Goal: Task Accomplishment & Management: Use online tool/utility

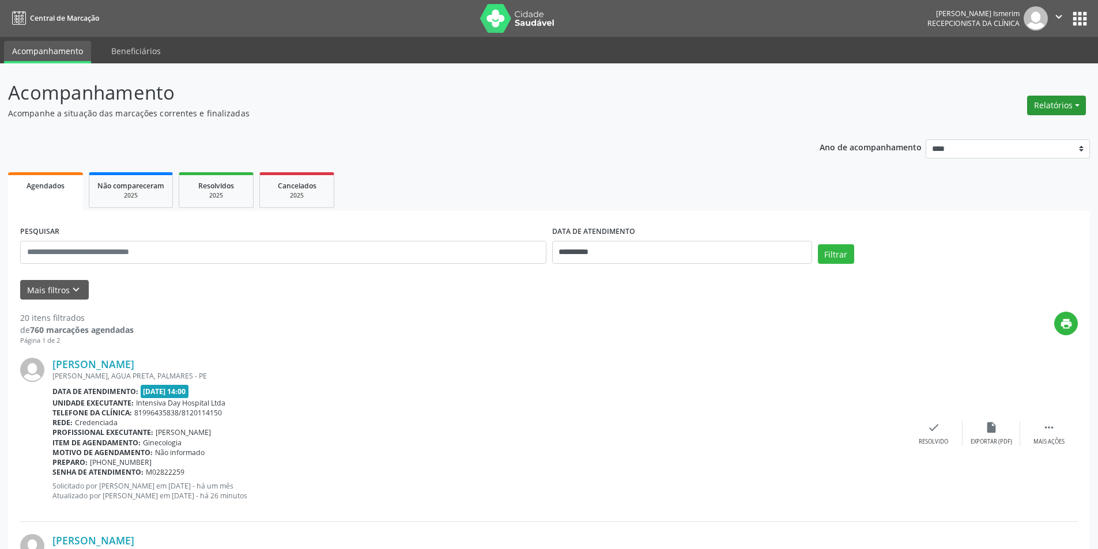
click at [1076, 110] on button "Relatórios" at bounding box center [1056, 106] width 59 height 20
click at [1028, 130] on link "Agendamentos" at bounding box center [1025, 130] width 124 height 16
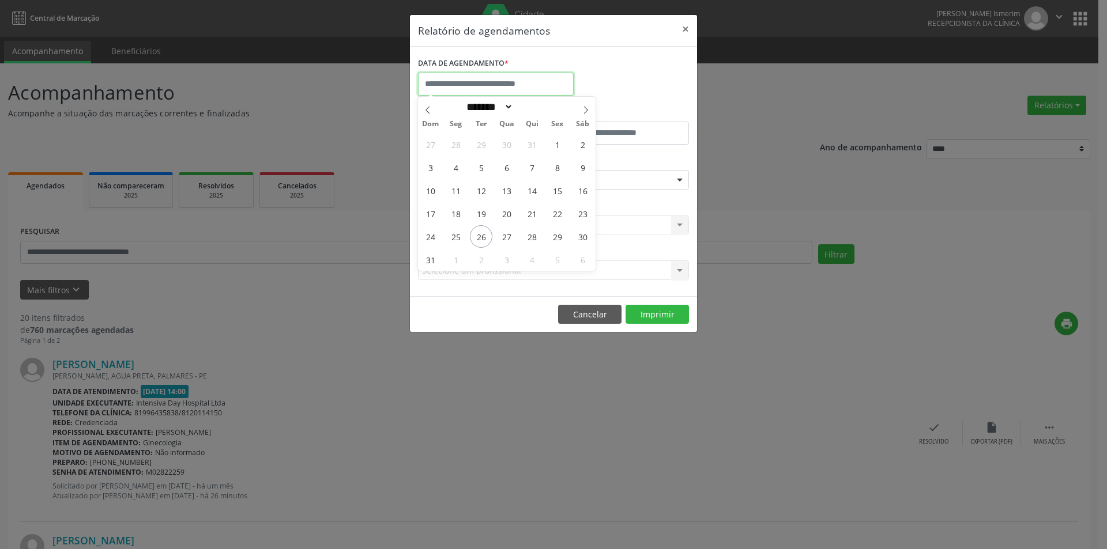
click at [530, 79] on input "text" at bounding box center [496, 84] width 156 height 23
click at [481, 238] on span "26" at bounding box center [481, 236] width 22 height 22
type input "**********"
click at [481, 238] on span "26" at bounding box center [481, 236] width 22 height 22
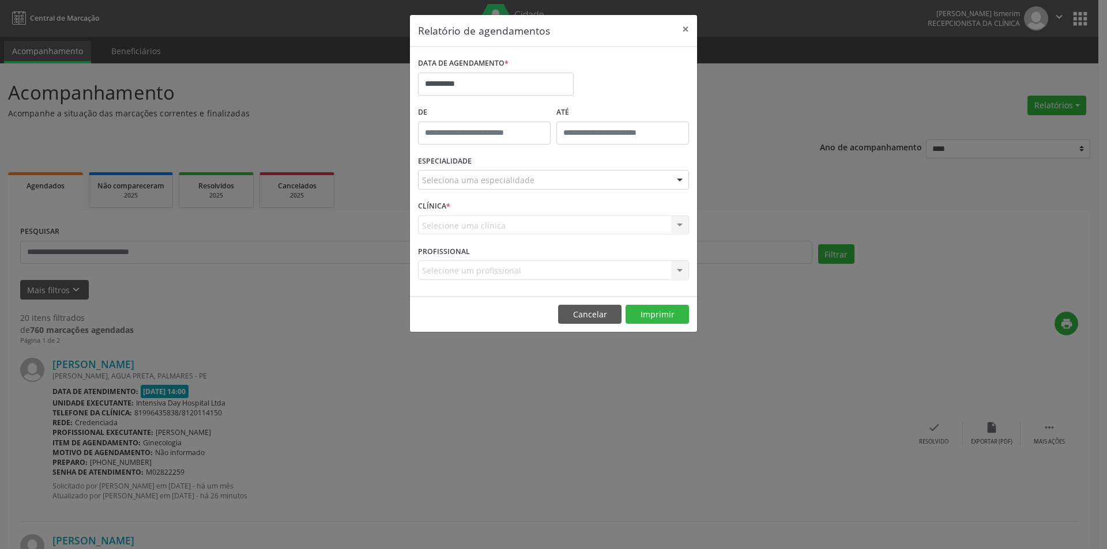
click at [543, 184] on div "Seleciona uma especialidade" at bounding box center [553, 180] width 271 height 20
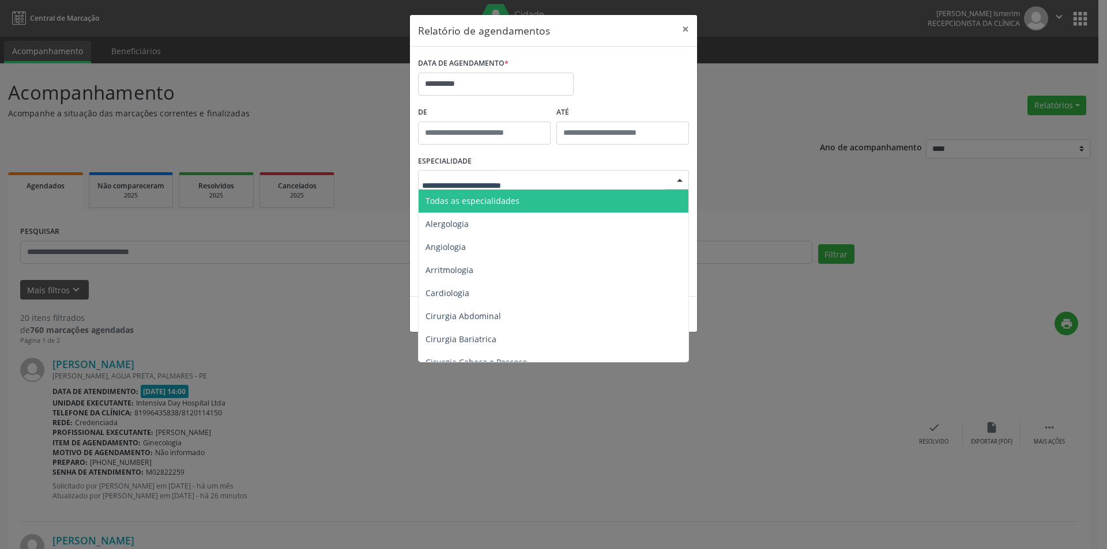
click at [508, 201] on span "Todas as especialidades" at bounding box center [472, 200] width 94 height 11
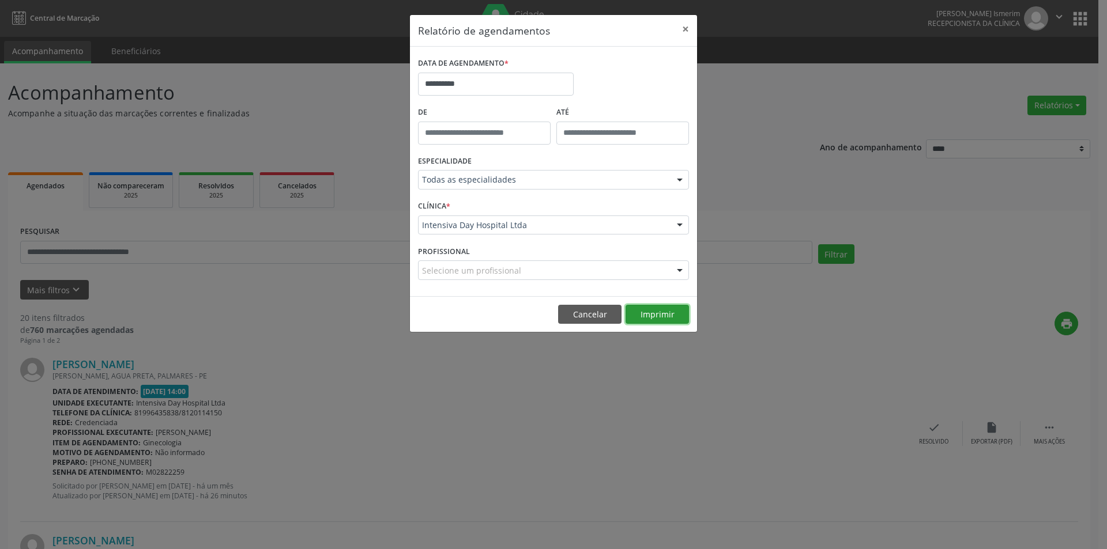
click at [653, 313] on button "Imprimir" at bounding box center [656, 315] width 63 height 20
click at [684, 30] on button "×" at bounding box center [685, 29] width 23 height 28
